Goal: Browse casually: Explore the website without a specific task or goal

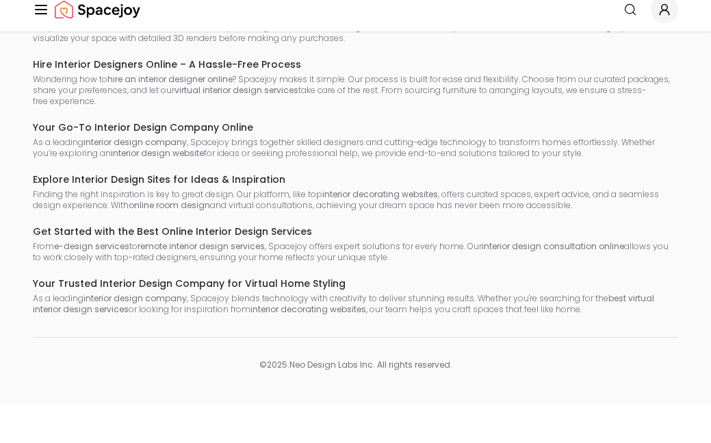
scroll to position [7386, 0]
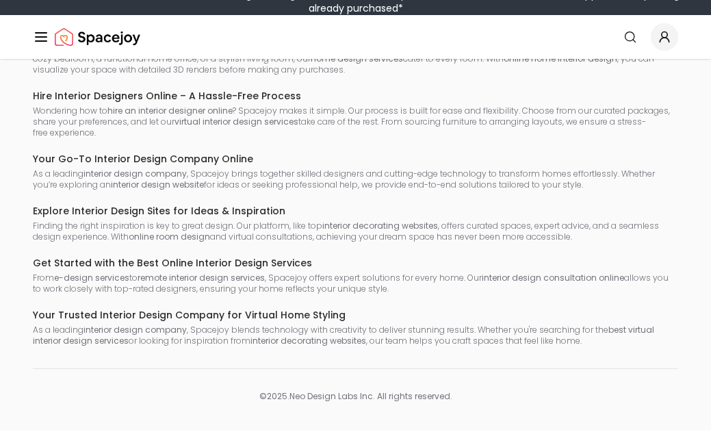
scroll to position [7386, 0]
